Goal: Check status: Check status

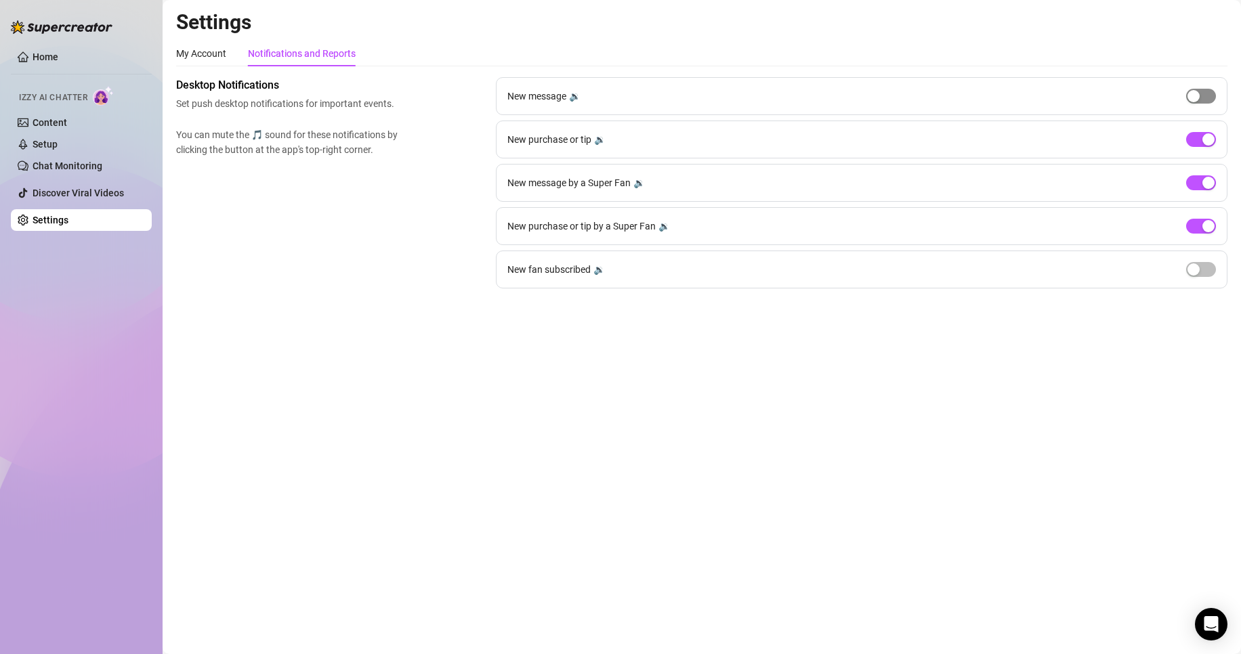
click at [1194, 92] on div "button" at bounding box center [1194, 96] width 12 height 12
click at [1204, 97] on span "button" at bounding box center [1201, 96] width 30 height 15
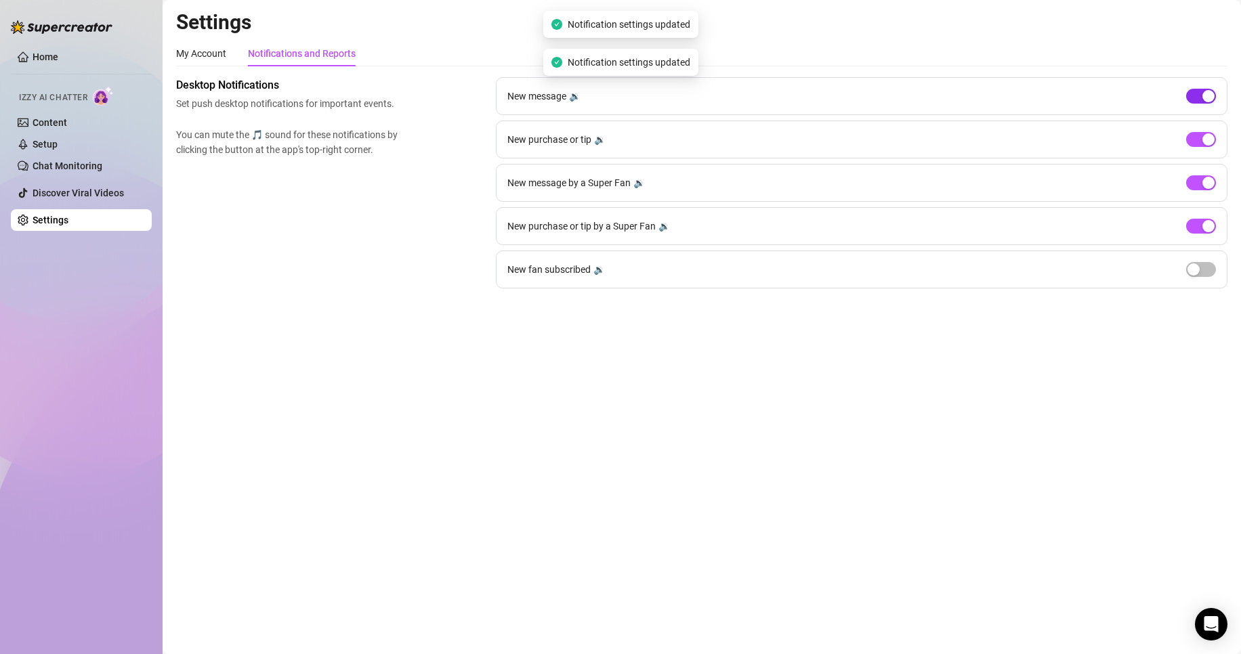
click at [1198, 99] on span "button" at bounding box center [1201, 96] width 30 height 15
click at [1203, 270] on span "button" at bounding box center [1201, 269] width 30 height 15
click at [1203, 270] on div "button" at bounding box center [1209, 270] width 12 height 12
click at [55, 57] on link "Home" at bounding box center [46, 56] width 26 height 11
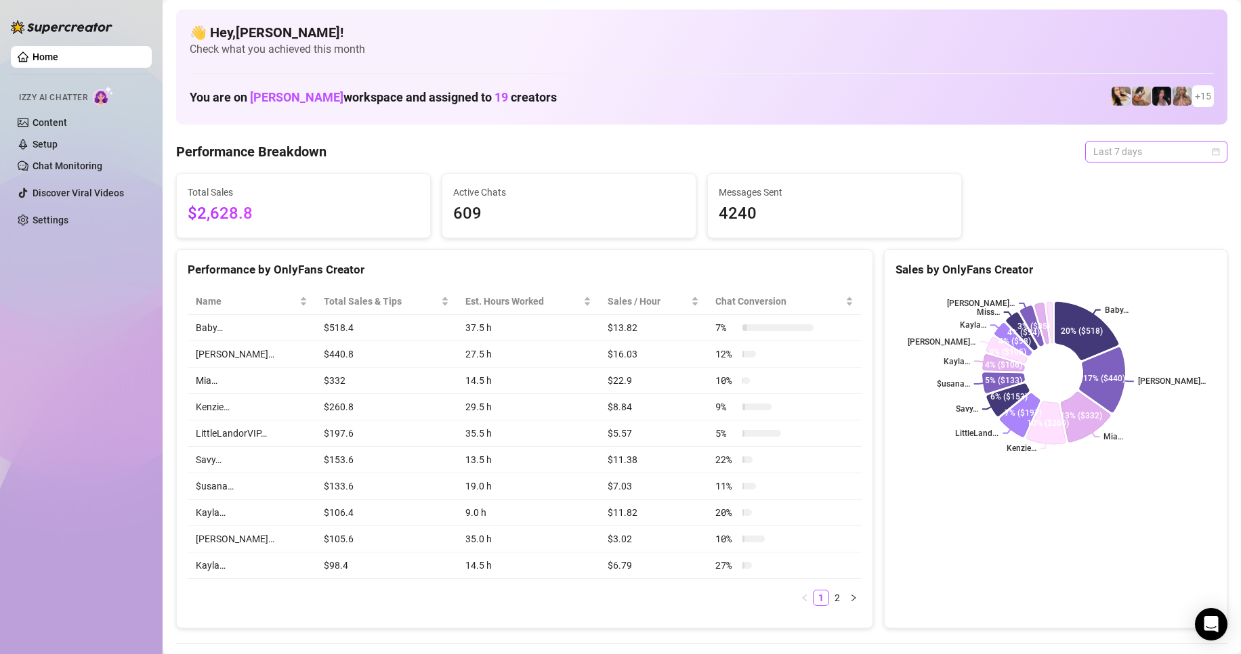
click at [1098, 153] on span "Last 7 days" at bounding box center [1156, 152] width 126 height 20
click at [1115, 260] on div "Custom date" at bounding box center [1145, 265] width 121 height 15
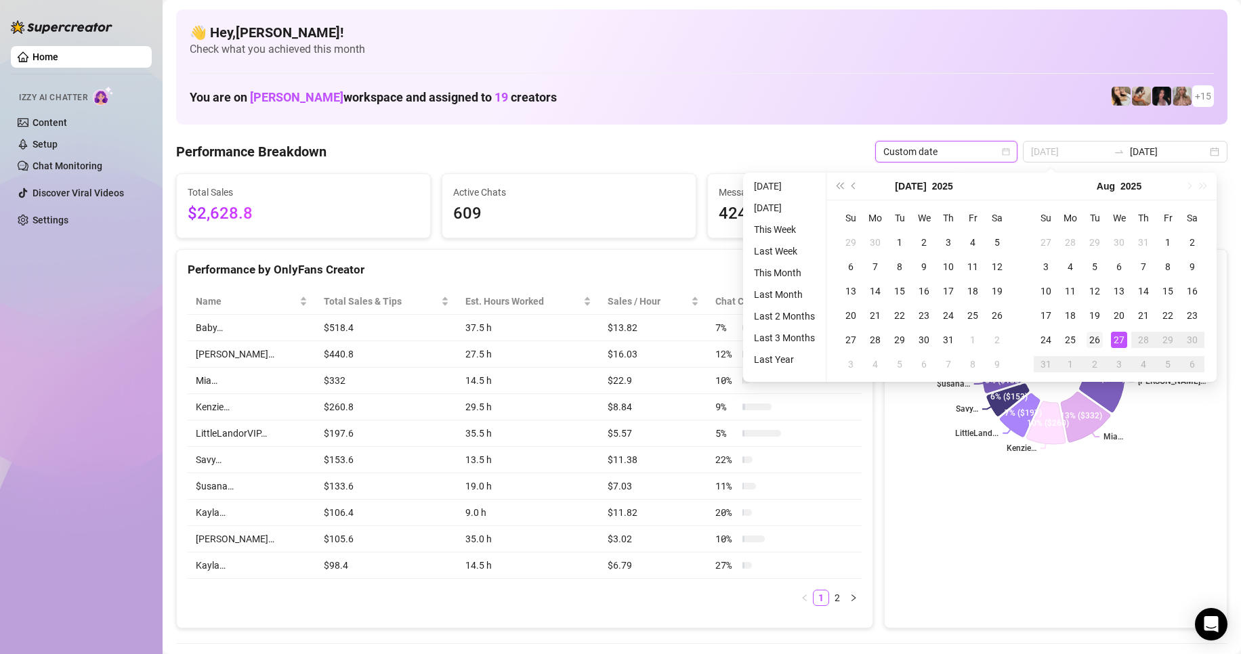
type input "[DATE]"
click at [1095, 336] on div "26" at bounding box center [1095, 340] width 16 height 16
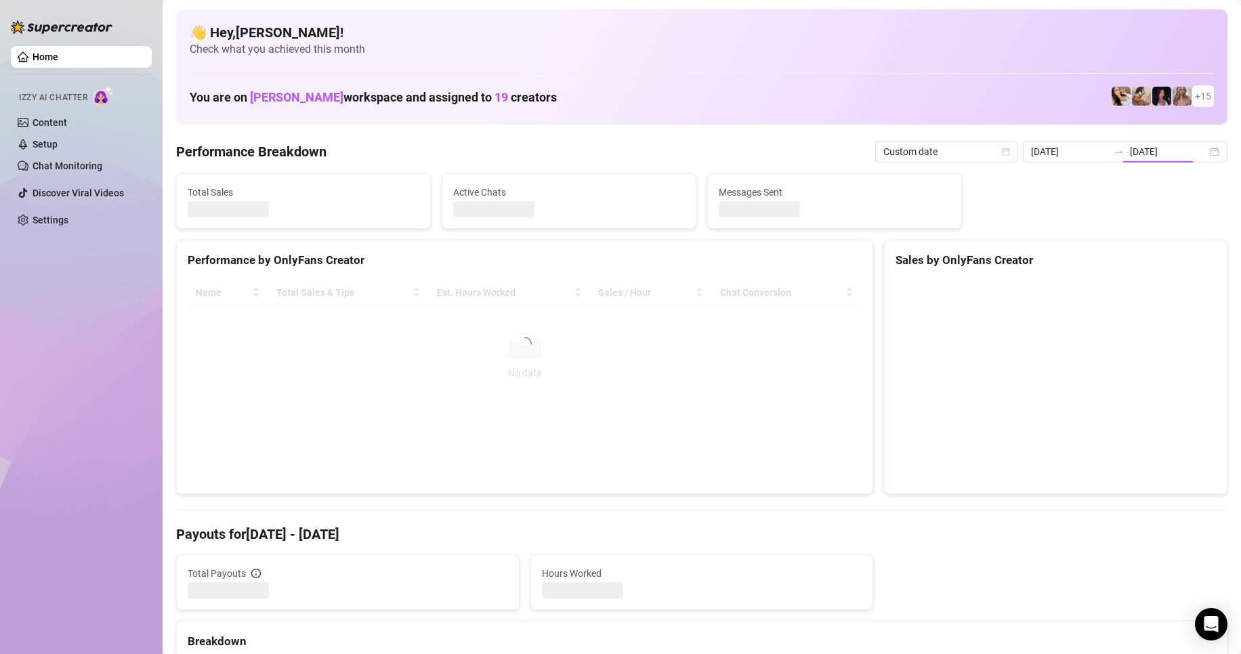
type input "[DATE]"
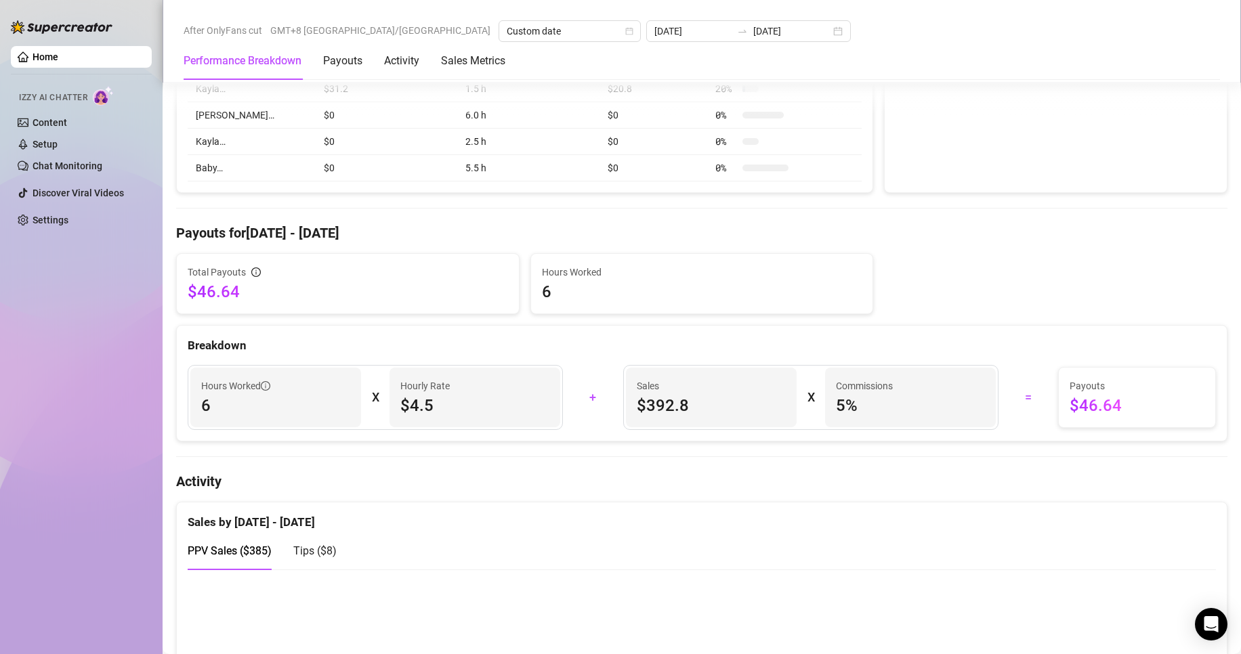
scroll to position [203, 0]
